Goal: Task Accomplishment & Management: Manage account settings

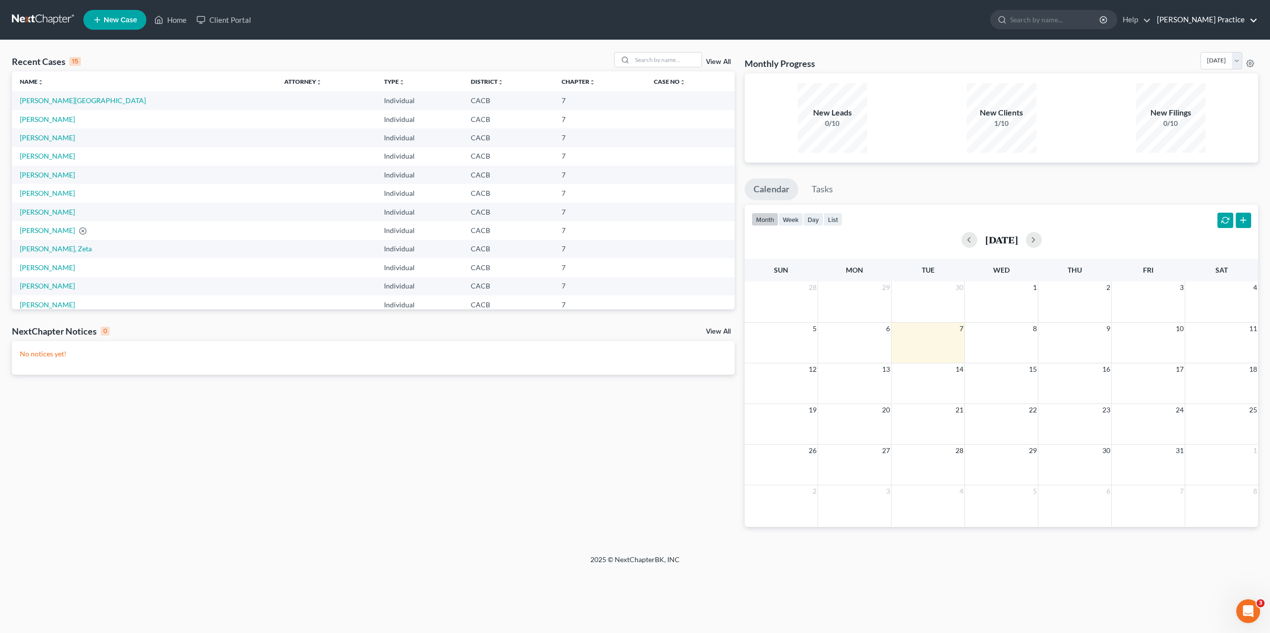
click at [1213, 23] on link "[PERSON_NAME] Practice" at bounding box center [1205, 20] width 106 height 18
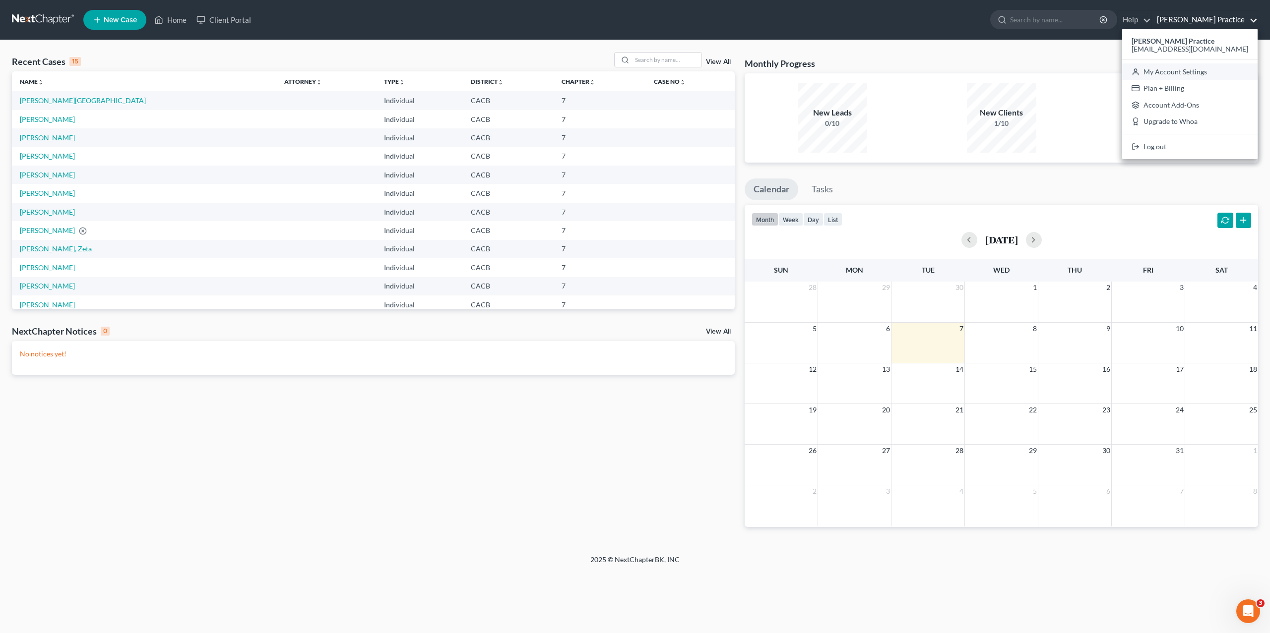
click at [1183, 75] on link "My Account Settings" at bounding box center [1189, 71] width 135 height 17
select select "29"
select select "4"
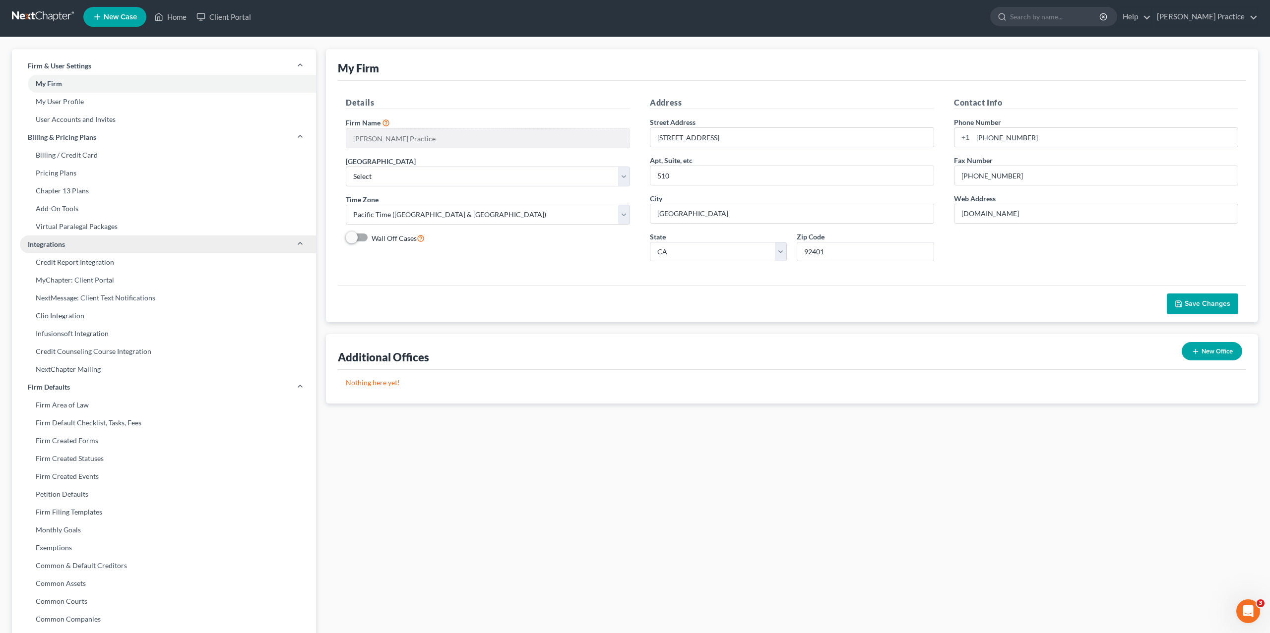
scroll to position [3, 0]
click at [87, 223] on link "Virtual Paralegal Packages" at bounding box center [164, 226] width 304 height 18
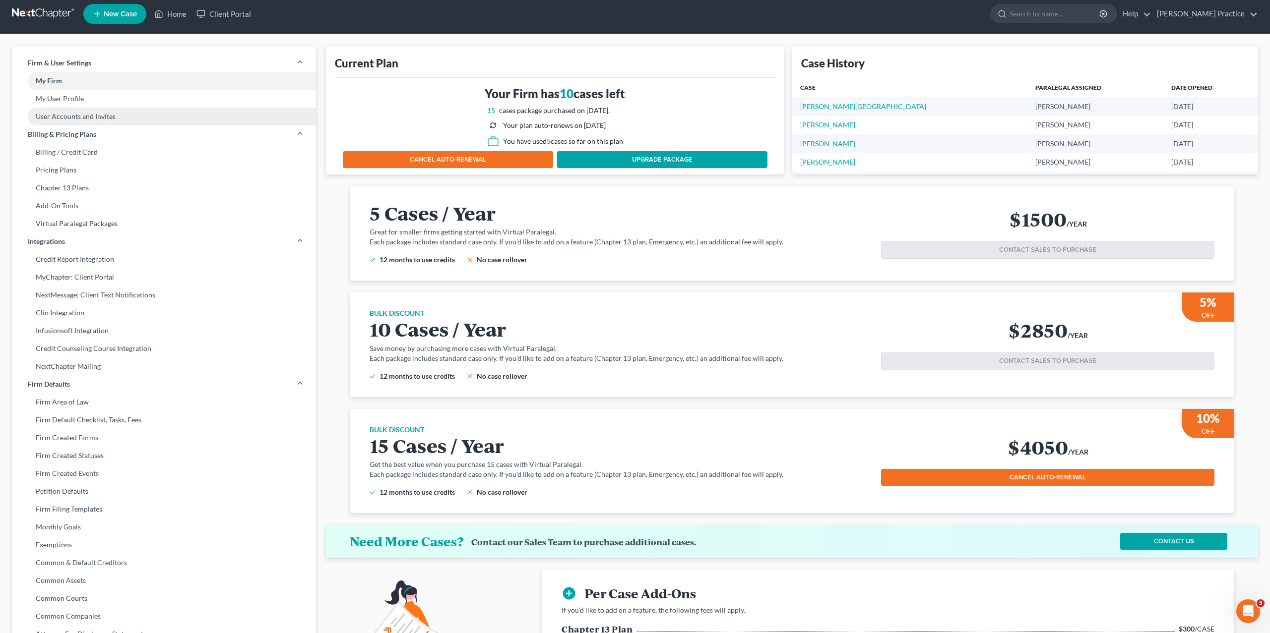
scroll to position [6, 0]
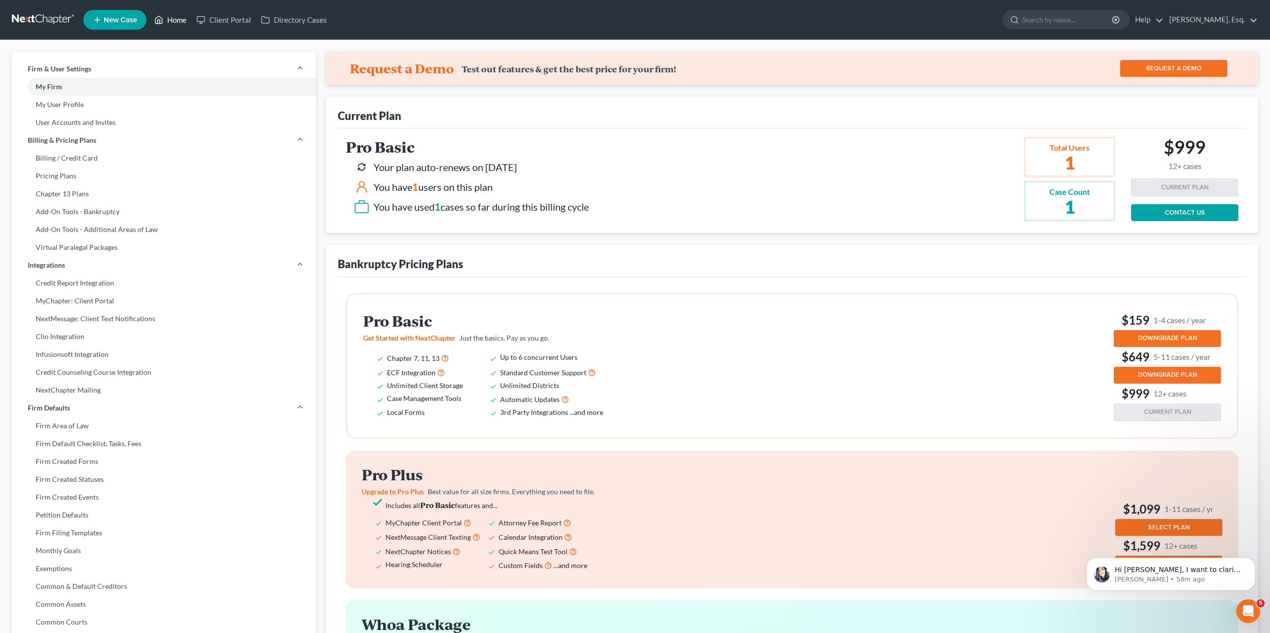
click at [175, 17] on link "Home" at bounding box center [170, 20] width 42 height 18
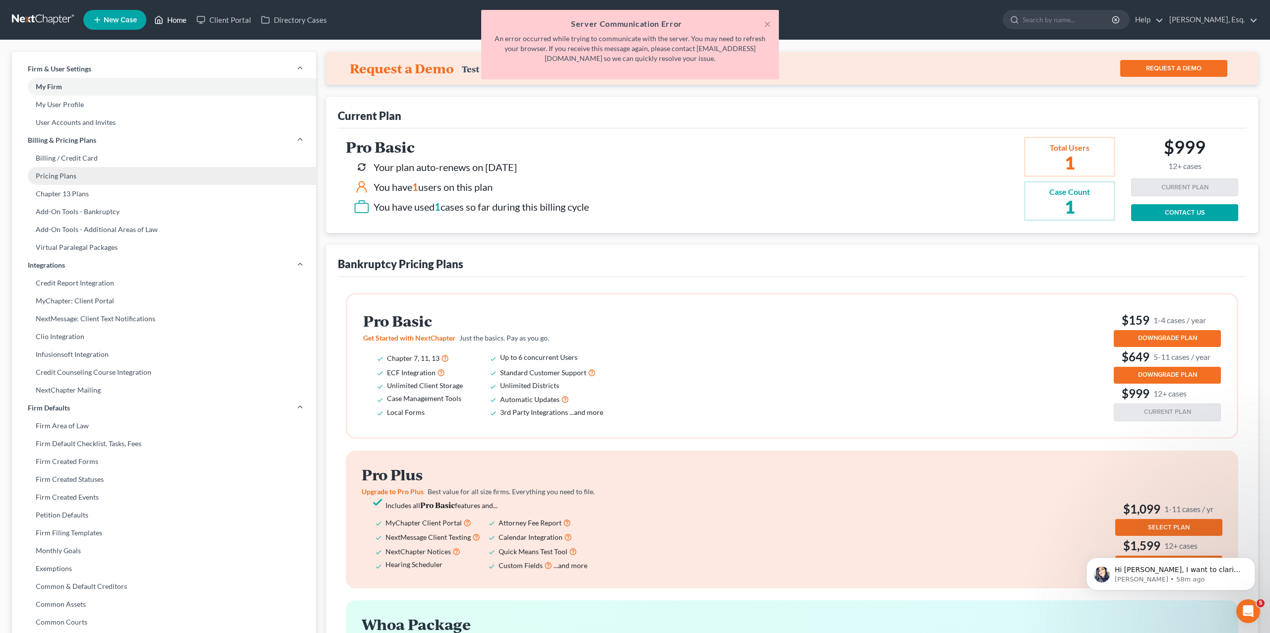
scroll to position [1, 0]
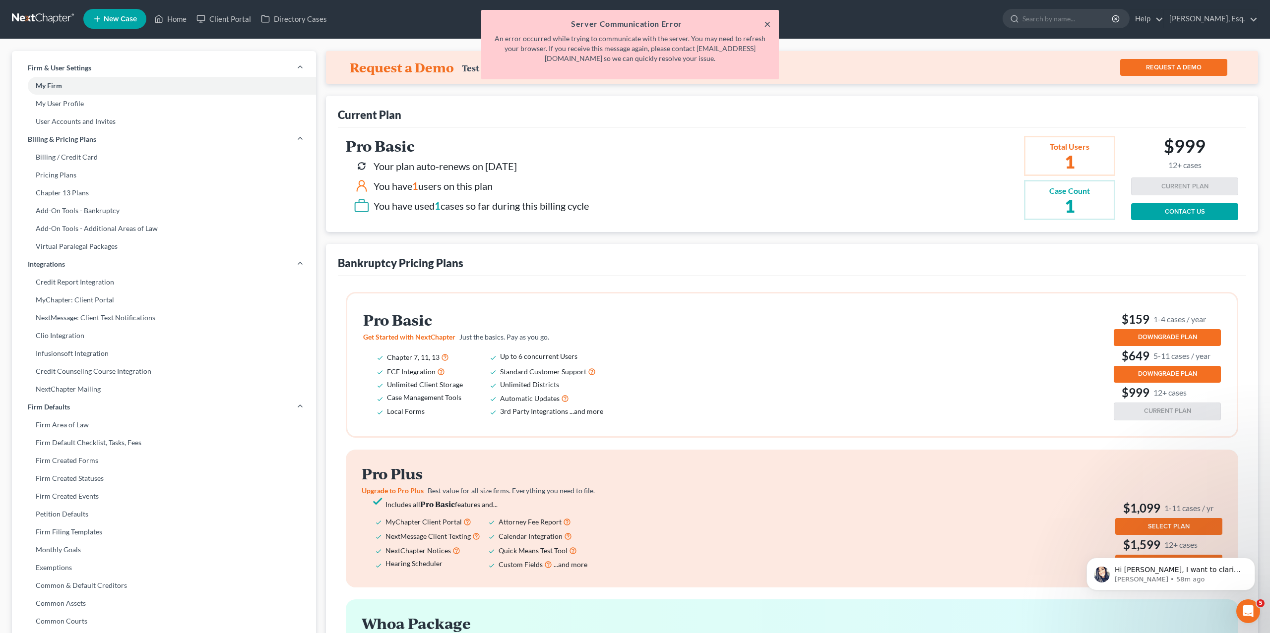
click at [765, 22] on button "×" at bounding box center [767, 24] width 7 height 12
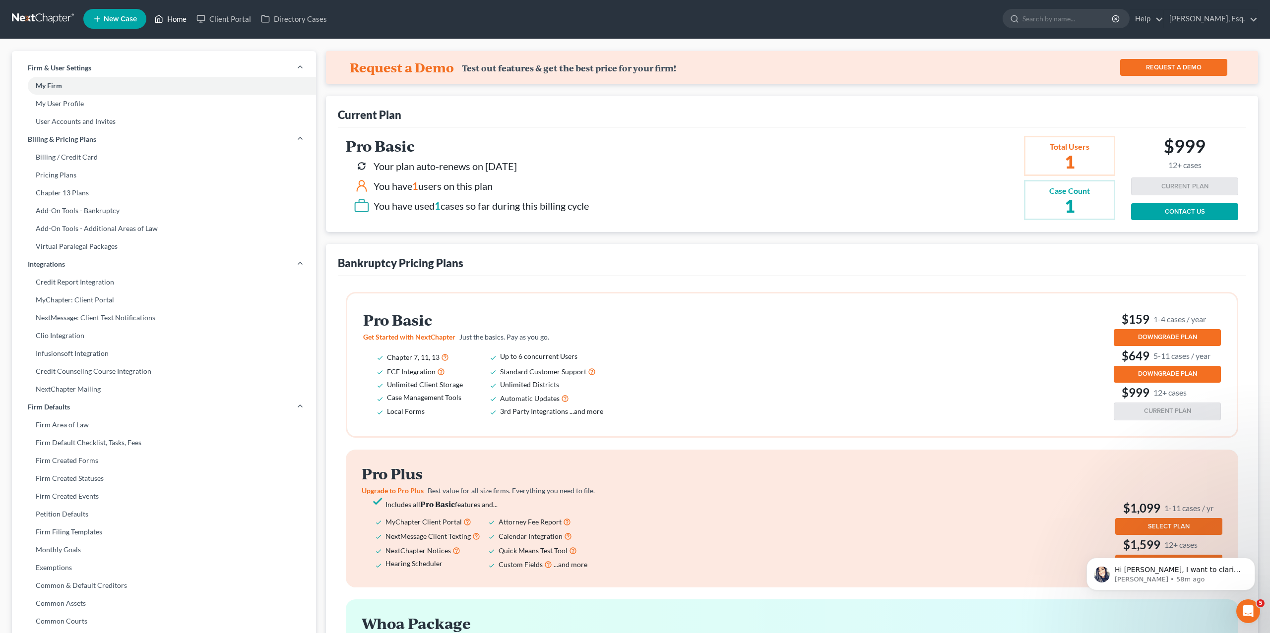
click at [167, 19] on link "Home" at bounding box center [170, 19] width 42 height 18
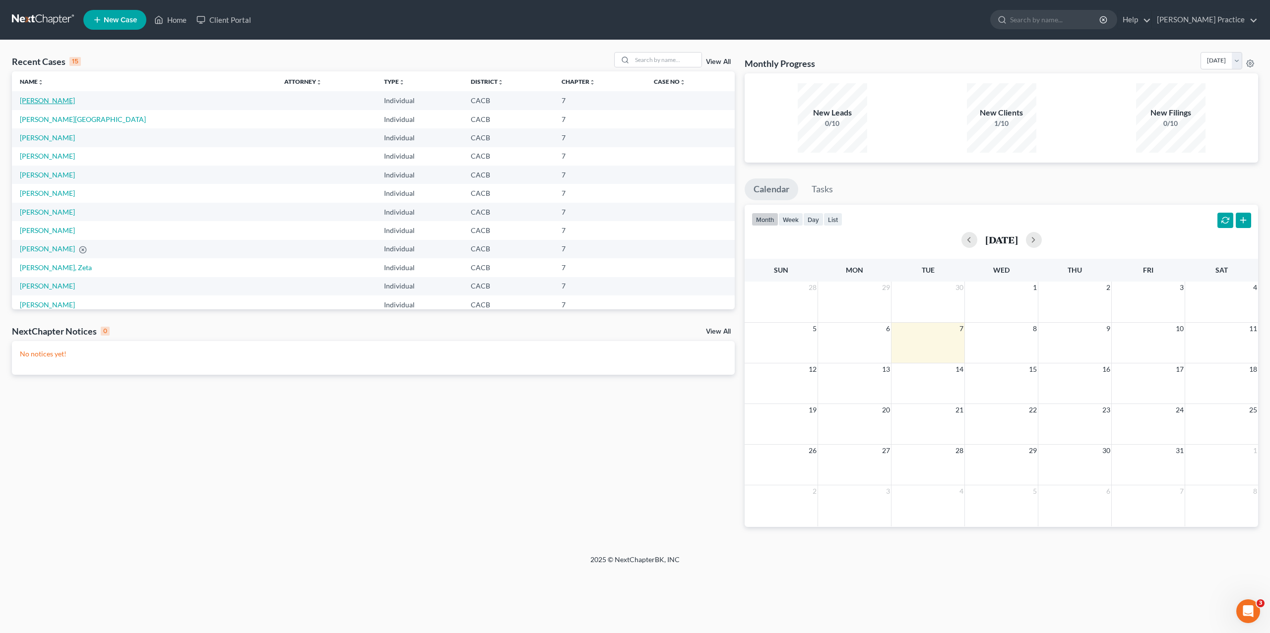
click at [36, 99] on link "Price, Joel" at bounding box center [47, 100] width 55 height 8
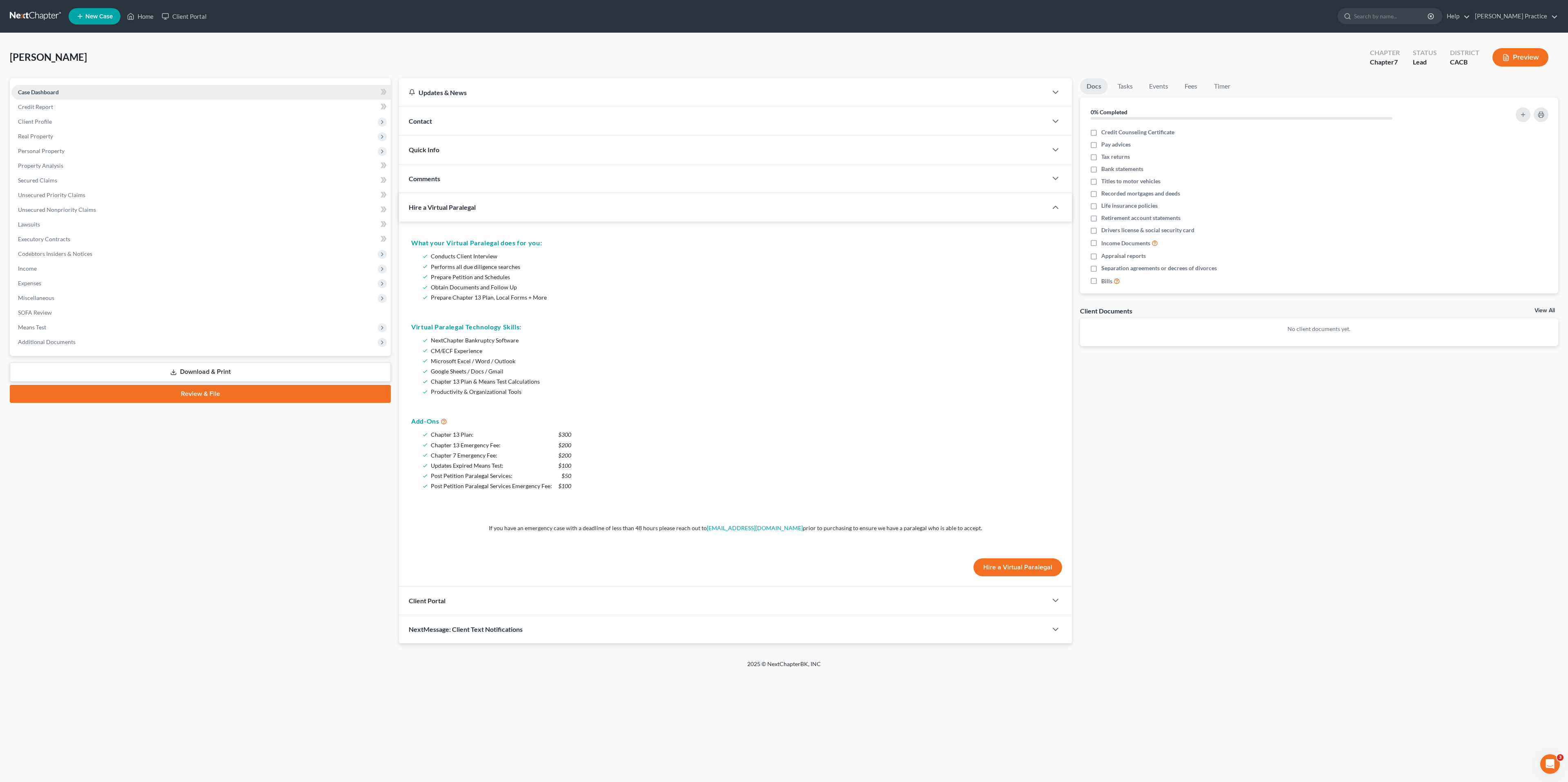
click at [53, 91] on span "Case Dashboard" at bounding box center [39, 92] width 41 height 7
click at [433, 210] on span "Hire a Virtual Paralegal" at bounding box center [442, 207] width 67 height 7
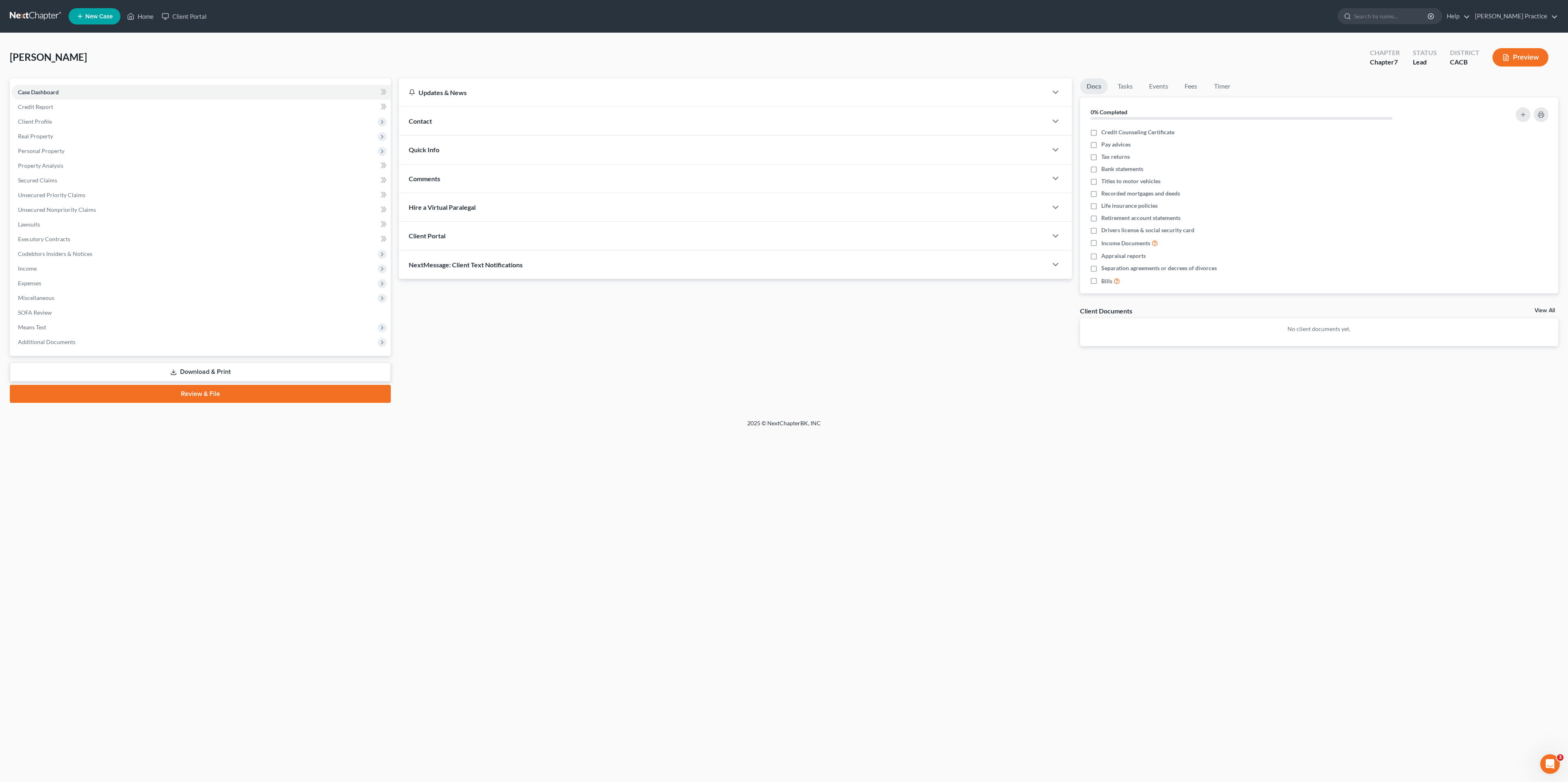
click at [432, 207] on span "Hire a Virtual Paralegal" at bounding box center [442, 207] width 67 height 7
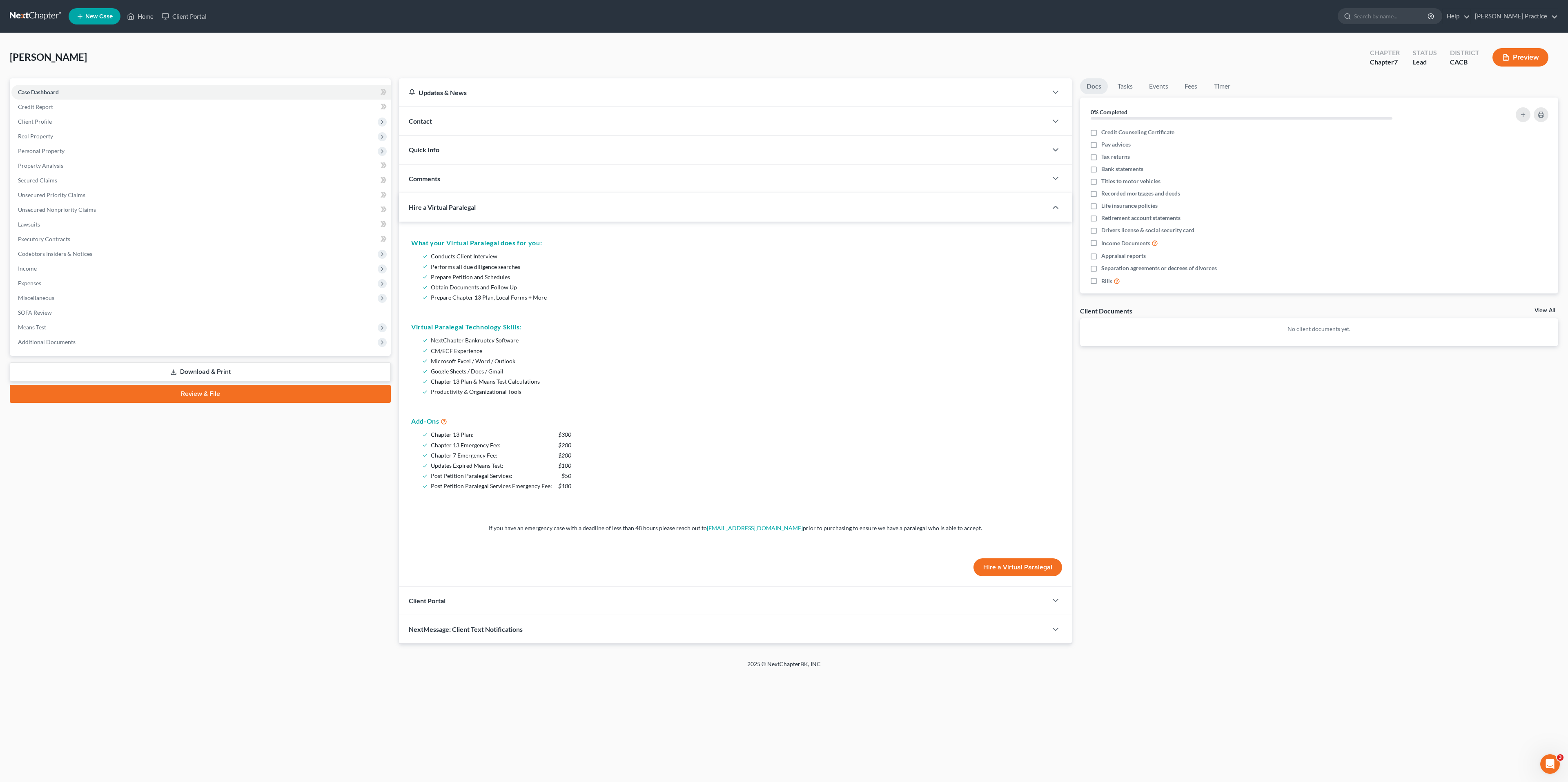
click at [1003, 521] on button "Hire a Virtual Paralegal" at bounding box center [1018, 568] width 89 height 18
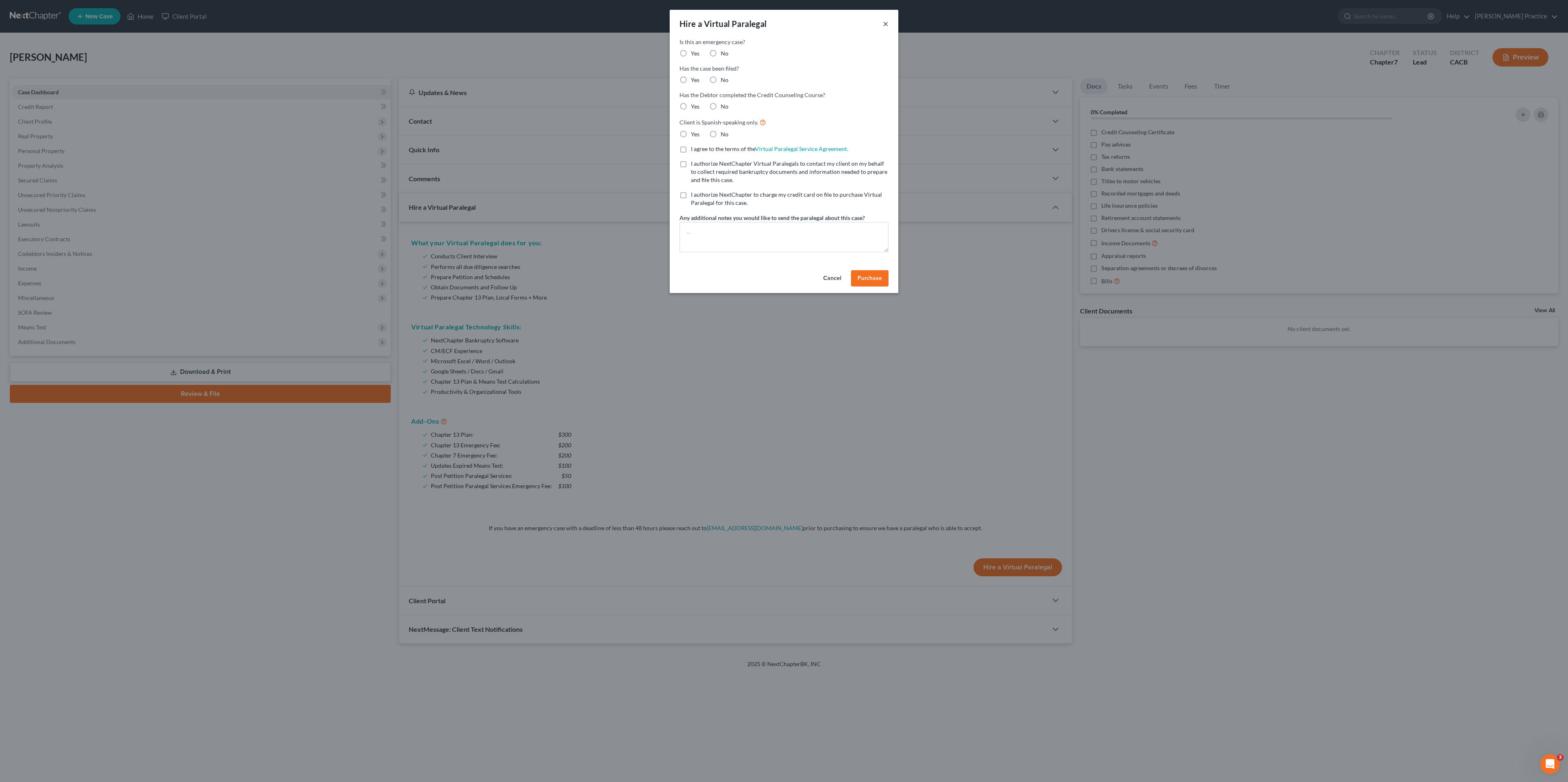
click at [884, 21] on button "×" at bounding box center [885, 24] width 6 height 10
